Goal: Task Accomplishment & Management: Use online tool/utility

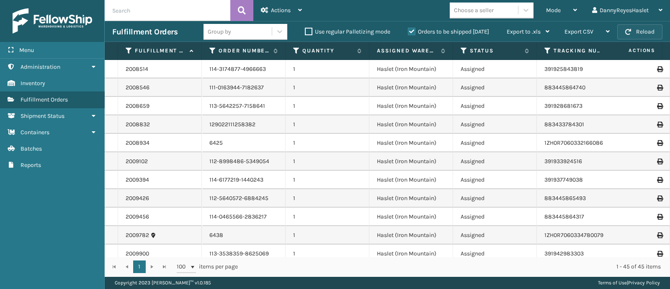
click at [652, 28] on button "Reload" at bounding box center [639, 31] width 45 height 15
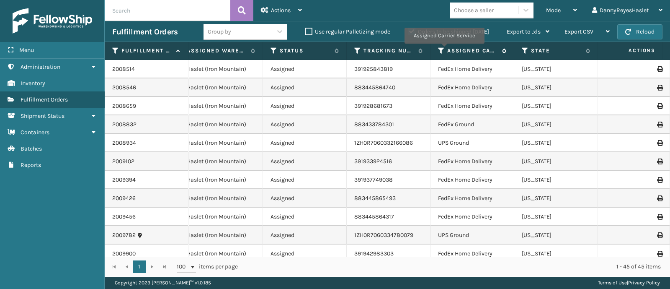
click at [443, 50] on icon at bounding box center [441, 51] width 7 height 8
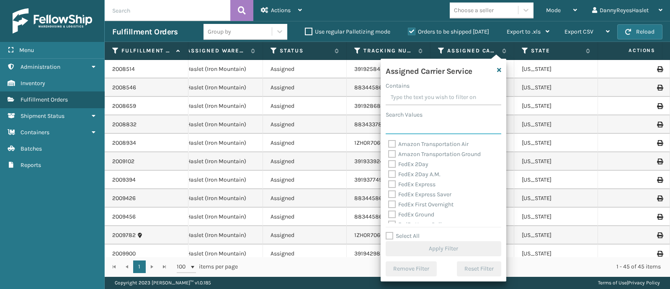
click at [441, 121] on input "Search Values" at bounding box center [444, 126] width 116 height 15
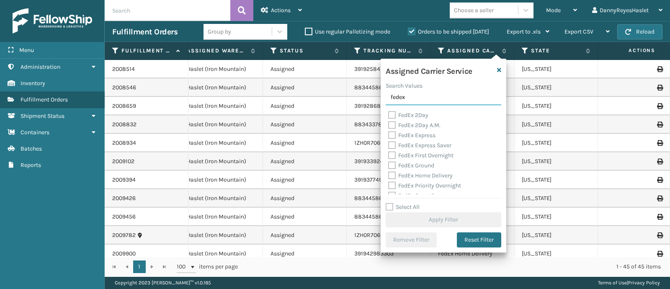
type input "fedex"
click at [391, 203] on label "Select All" at bounding box center [403, 206] width 34 height 7
click at [391, 203] on input "Select All" at bounding box center [449, 202] width 126 height 1
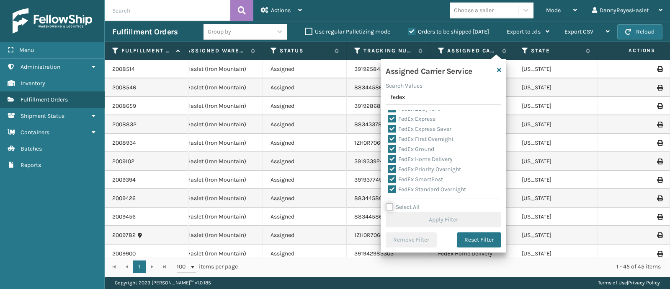
checkbox input "true"
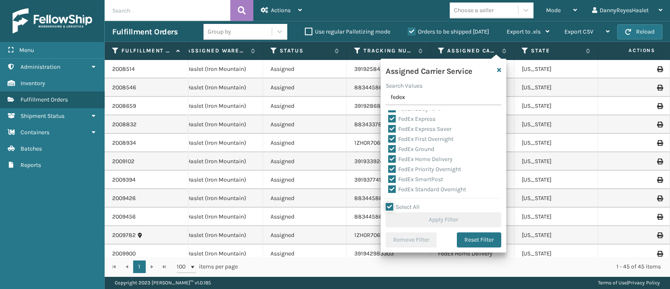
checkbox input "true"
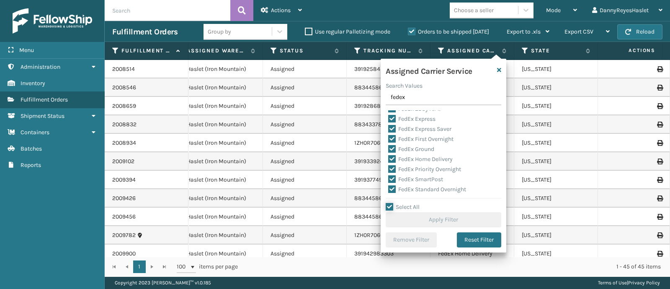
checkbox input "true"
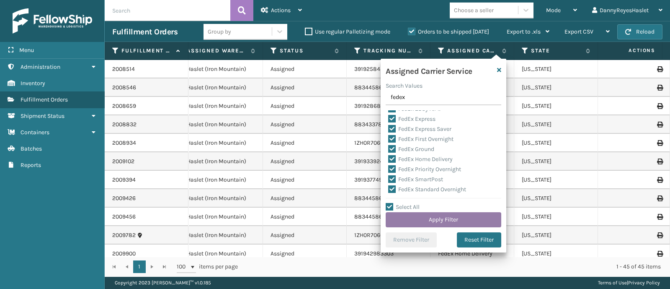
click at [474, 218] on button "Apply Filter" at bounding box center [444, 219] width 116 height 15
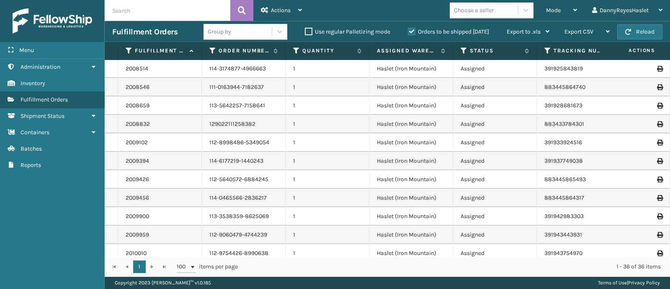
scroll to position [0, 0]
click at [567, 10] on div "Mode" at bounding box center [561, 10] width 31 height 21
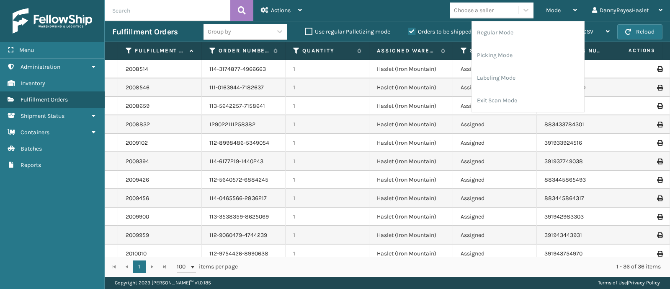
click at [352, 9] on div "Mode Regular Mode Picking Mode Labeling Mode Exit Scan Mode Choose a seller Dan…" at bounding box center [489, 10] width 361 height 21
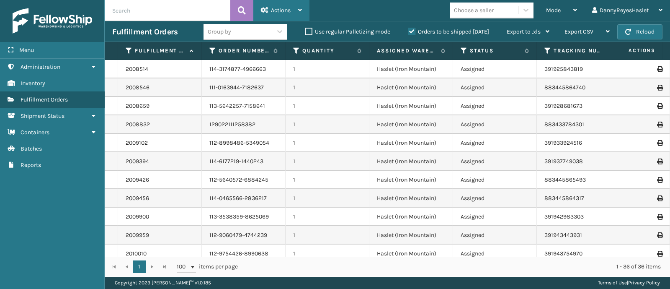
click at [300, 9] on icon at bounding box center [300, 10] width 4 height 6
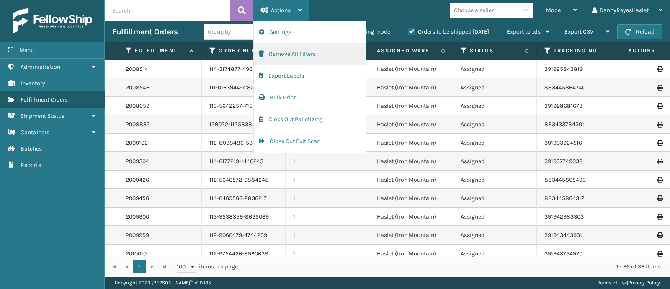
click at [300, 55] on button "Remove All Filters" at bounding box center [310, 54] width 112 height 22
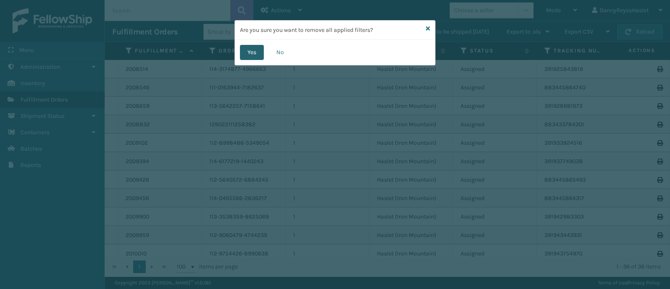
click at [252, 52] on button "Yes" at bounding box center [252, 52] width 24 height 15
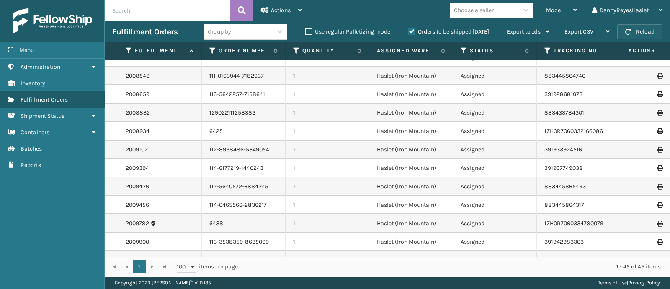
click at [644, 33] on button "Reload" at bounding box center [639, 31] width 45 height 15
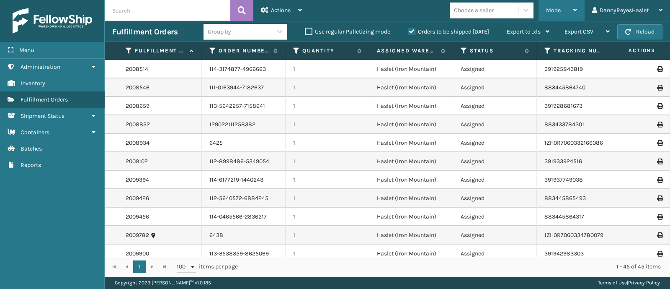
click at [557, 7] on span "Mode" at bounding box center [553, 10] width 15 height 7
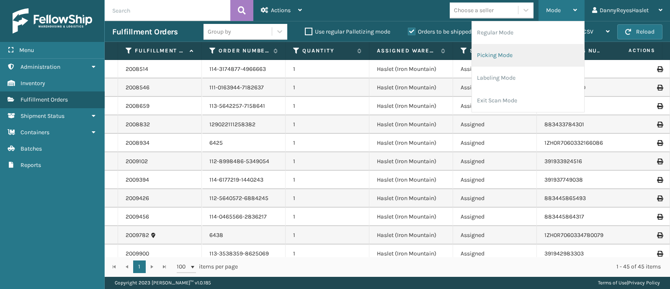
click at [546, 47] on li "Picking Mode" at bounding box center [528, 55] width 112 height 23
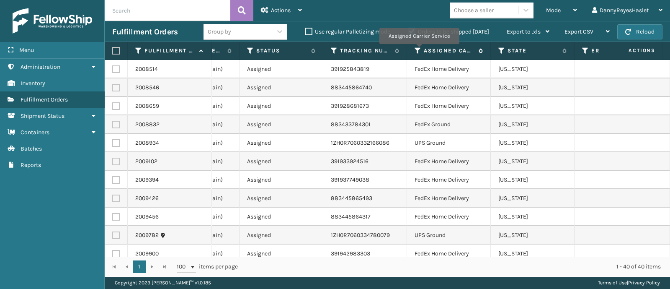
click at [419, 49] on icon at bounding box center [418, 51] width 7 height 8
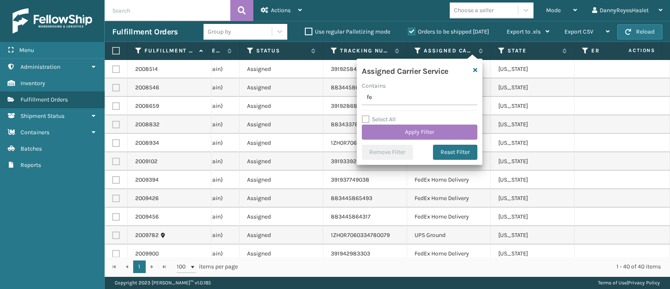
type input "f"
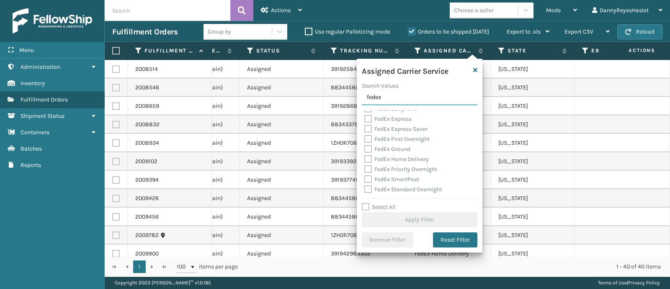
type input "fedex"
click at [372, 207] on label "Select All" at bounding box center [379, 206] width 34 height 7
click at [372, 203] on input "Select All" at bounding box center [425, 202] width 126 height 1
checkbox input "true"
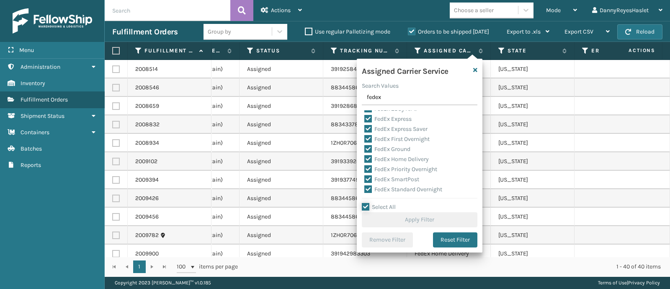
checkbox input "true"
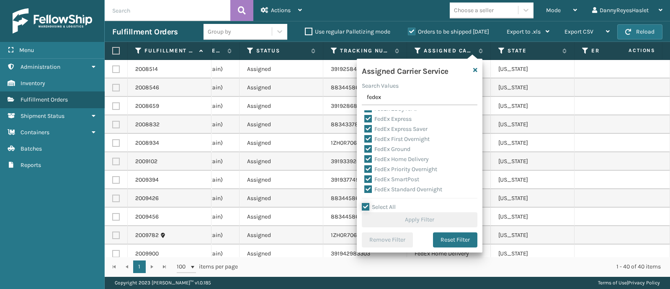
checkbox input "true"
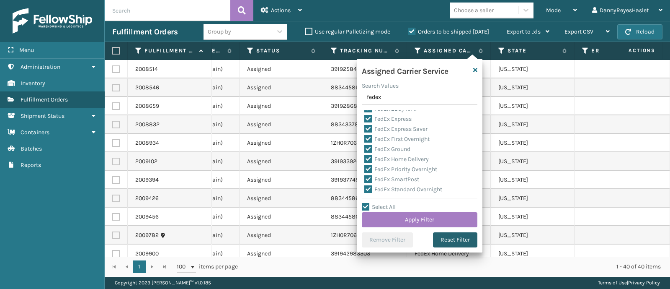
click at [460, 242] on button "Reset Filter" at bounding box center [455, 239] width 44 height 15
checkbox input "false"
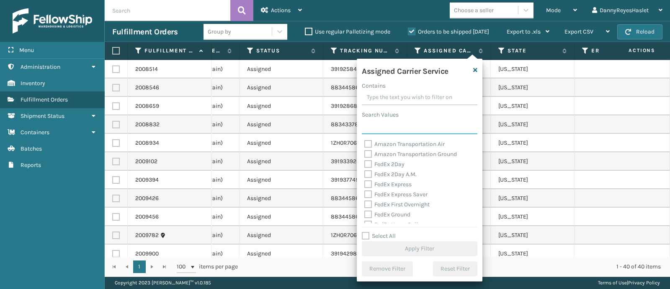
click at [410, 124] on input "Search Values" at bounding box center [420, 126] width 116 height 15
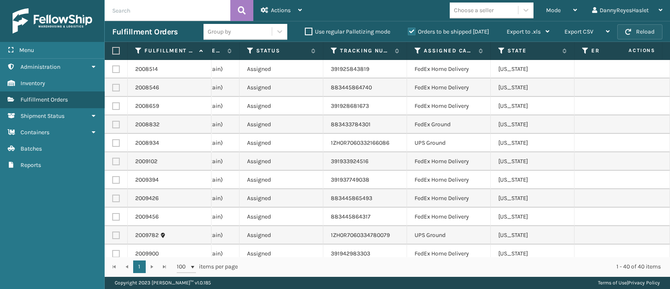
click at [628, 30] on span "button" at bounding box center [628, 32] width 6 height 6
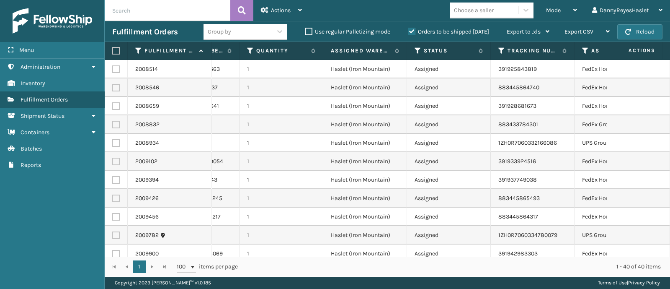
scroll to position [0, 99]
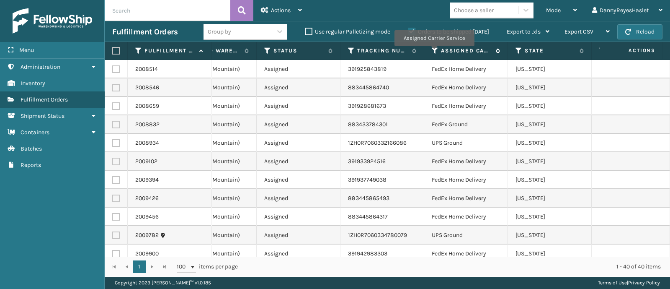
click at [434, 52] on icon at bounding box center [435, 51] width 7 height 8
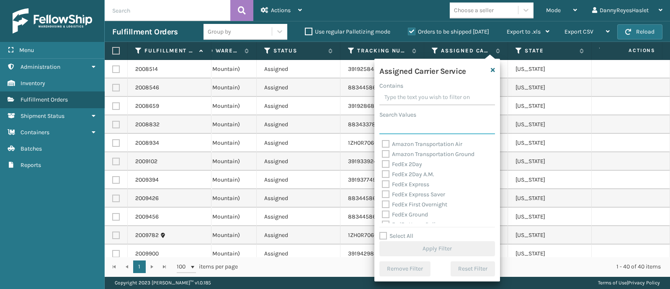
click at [424, 127] on input "Search Values" at bounding box center [437, 126] width 116 height 15
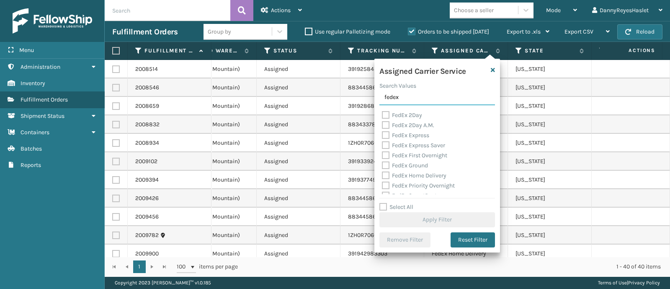
type input "fedex"
click at [384, 207] on label "Select All" at bounding box center [396, 206] width 34 height 7
click at [384, 203] on input "Select All" at bounding box center [442, 202] width 126 height 1
checkbox input "true"
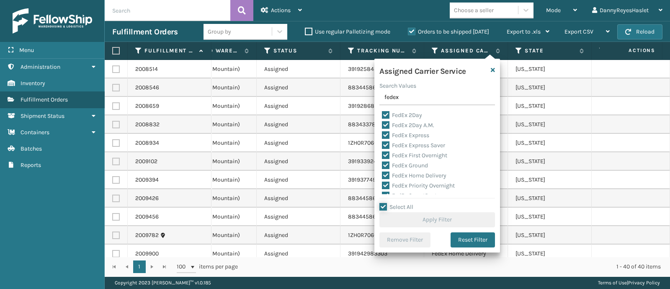
checkbox input "true"
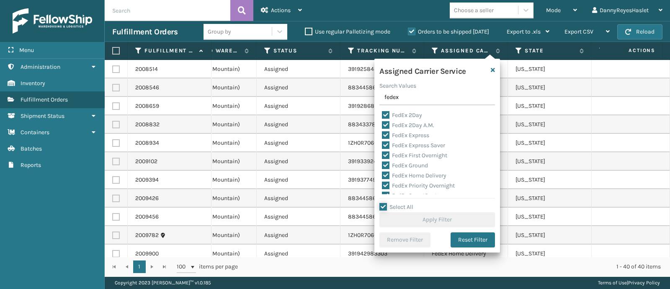
checkbox input "true"
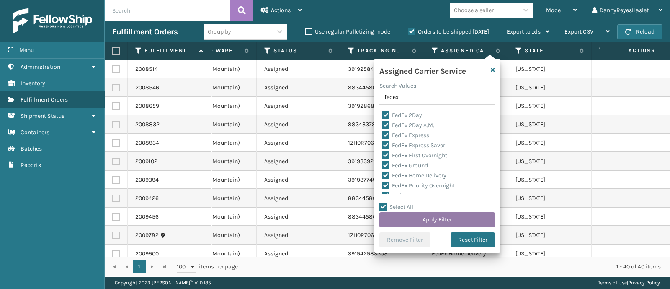
click at [406, 220] on button "Apply Filter" at bounding box center [437, 219] width 116 height 15
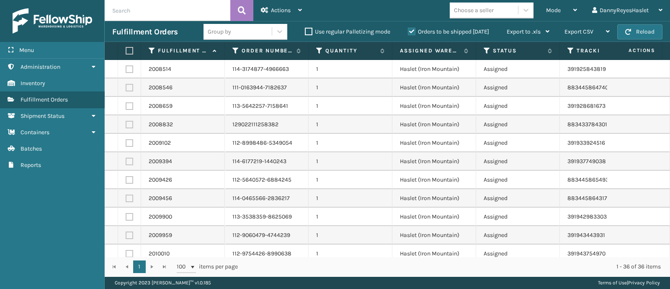
click at [126, 49] on label at bounding box center [128, 51] width 5 height 8
click at [126, 49] on input "checkbox" at bounding box center [126, 50] width 0 height 5
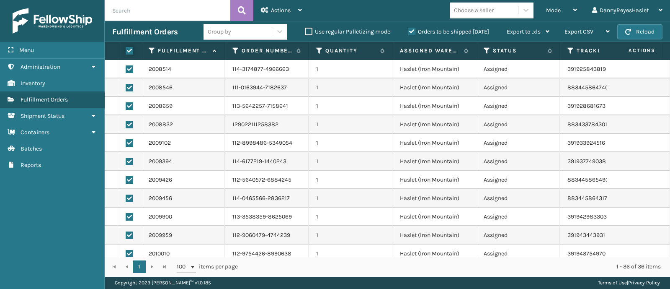
checkbox input "true"
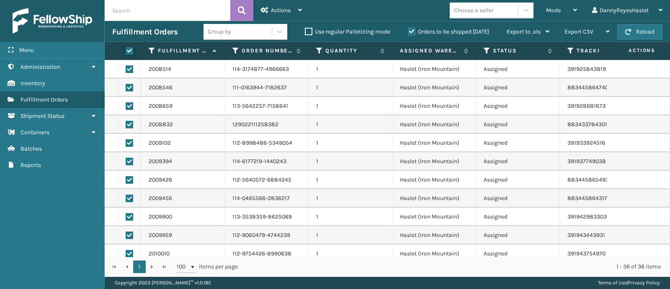
checkbox input "true"
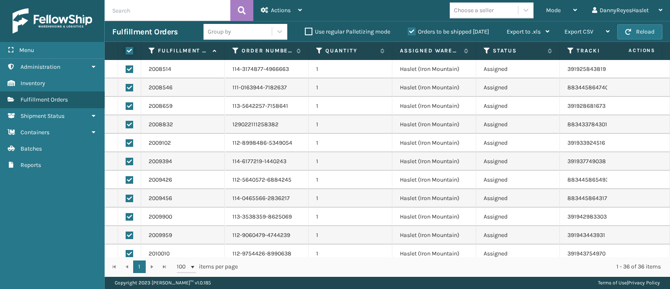
checkbox input "true"
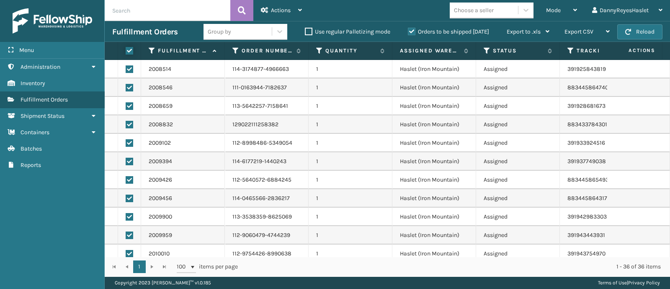
checkbox input "true"
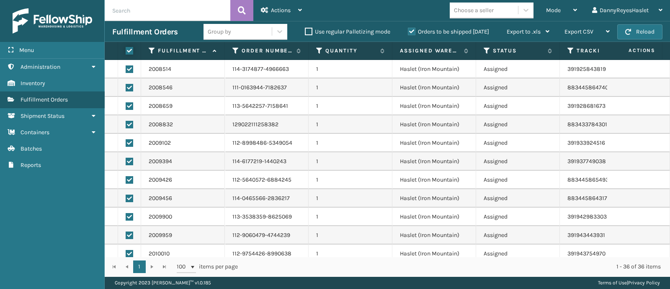
checkbox input "true"
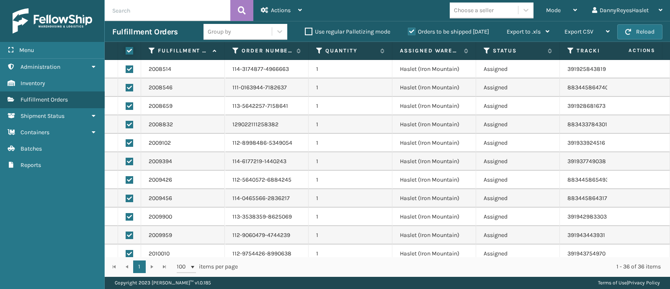
checkbox input "true"
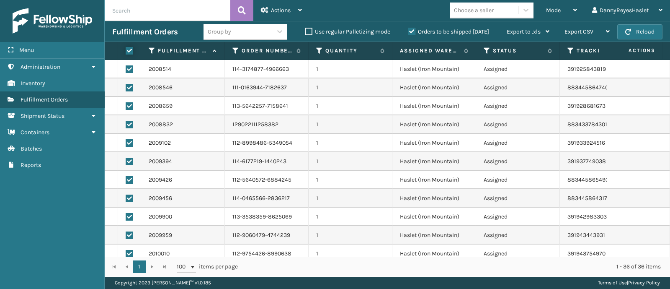
checkbox input "true"
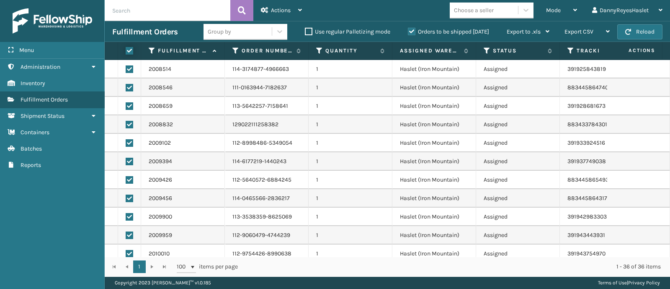
checkbox input "true"
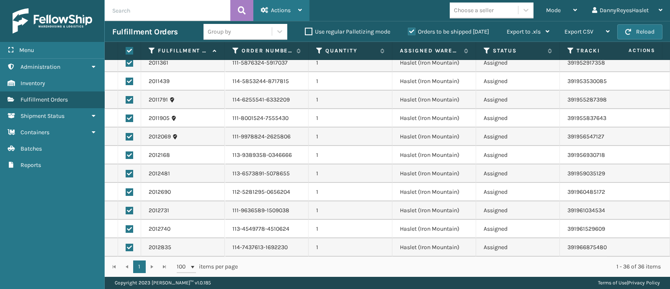
click at [299, 11] on div "Actions" at bounding box center [281, 10] width 41 height 21
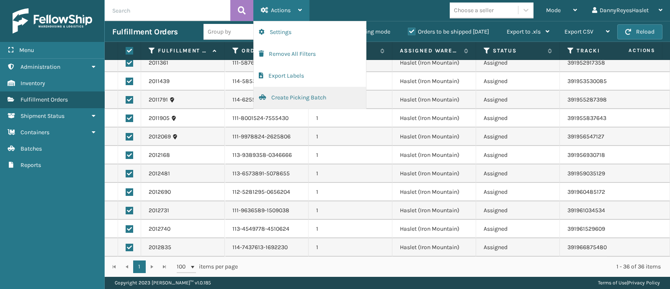
click at [294, 99] on button "Create Picking Batch" at bounding box center [310, 98] width 112 height 22
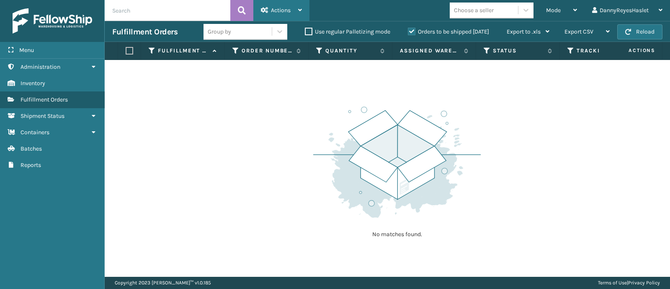
click at [304, 6] on div "Actions Settings Remove All Filters Export Labels Create Picking Batch" at bounding box center [281, 10] width 56 height 21
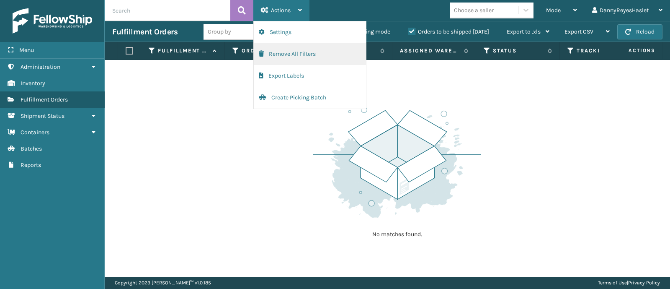
click at [291, 55] on button "Remove All Filters" at bounding box center [310, 54] width 112 height 22
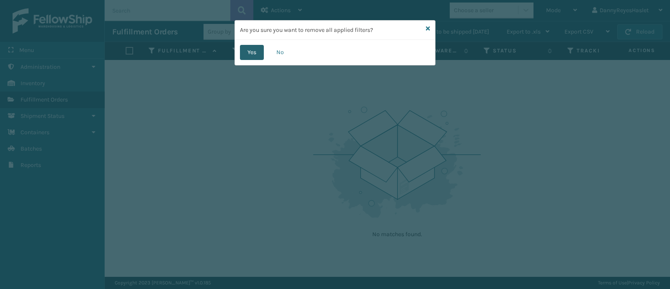
click at [246, 51] on button "Yes" at bounding box center [252, 52] width 24 height 15
